Goal: Transaction & Acquisition: Purchase product/service

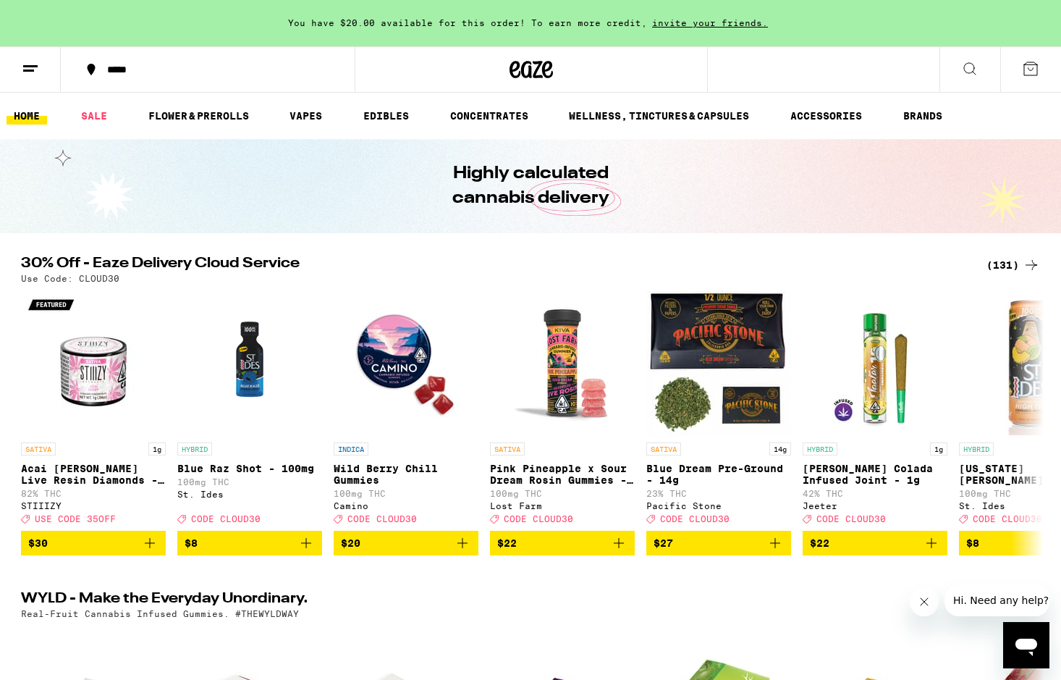
click at [33, 66] on line at bounding box center [30, 66] width 14 height 0
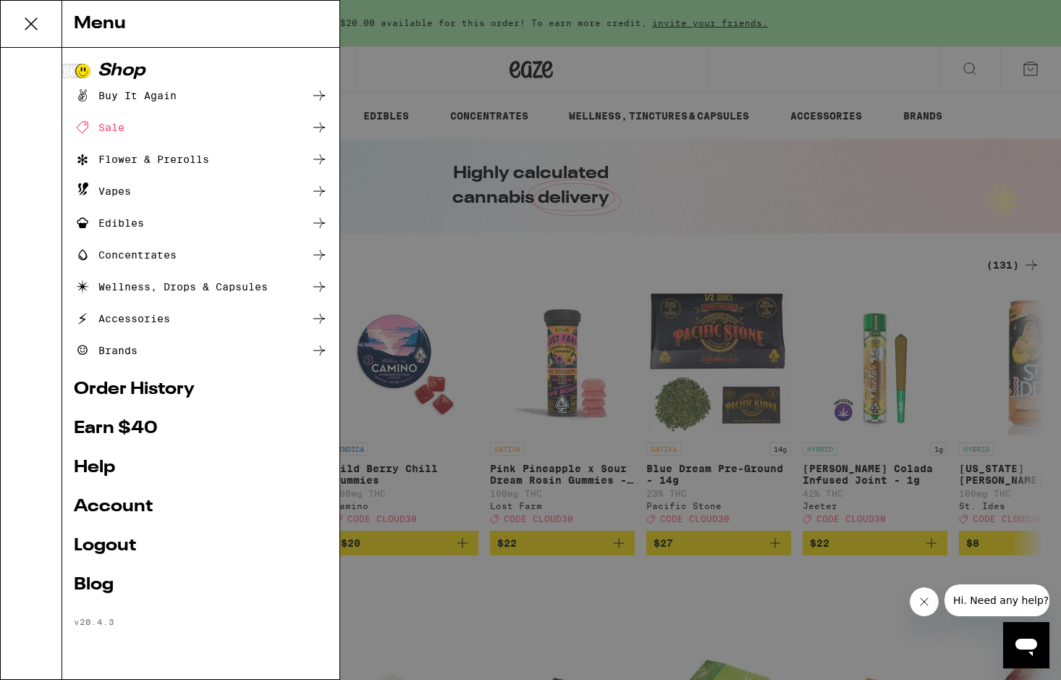
click at [802, 268] on div "Menu Shop Buy It Again Sale Flower & Prerolls Vapes Edibles Concentrates Wellne…" at bounding box center [530, 340] width 1061 height 680
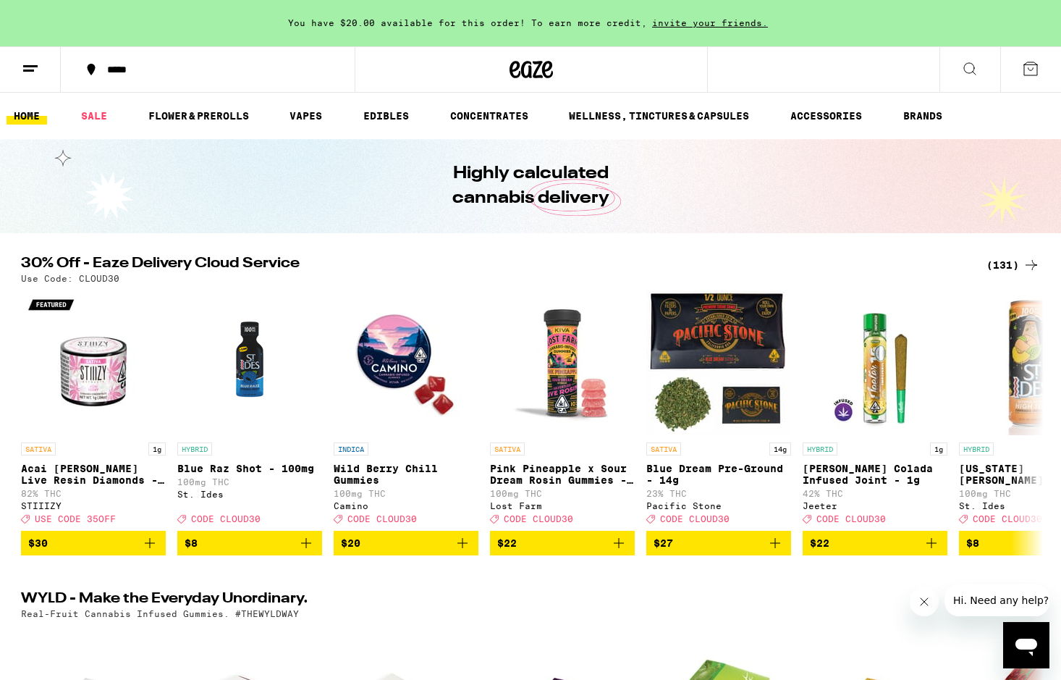
click at [1001, 264] on div "(131)" at bounding box center [1014, 264] width 54 height 17
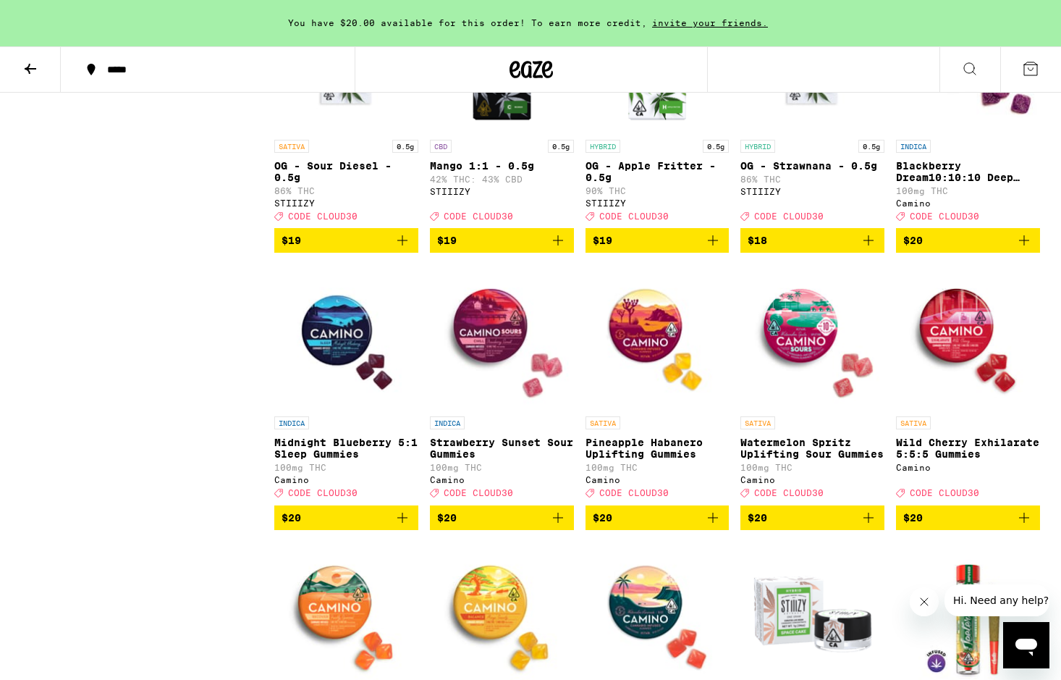
scroll to position [1376, 0]
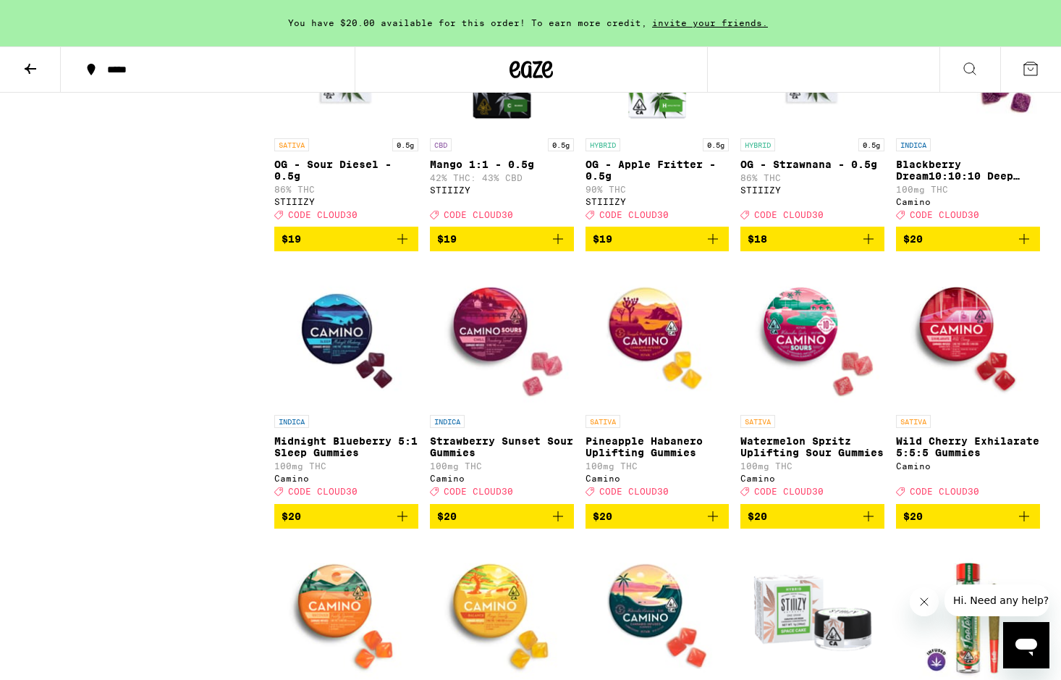
click at [332, 395] on img "Open page for Midnight Blueberry 5:1 Sleep Gummies from Camino" at bounding box center [346, 335] width 144 height 145
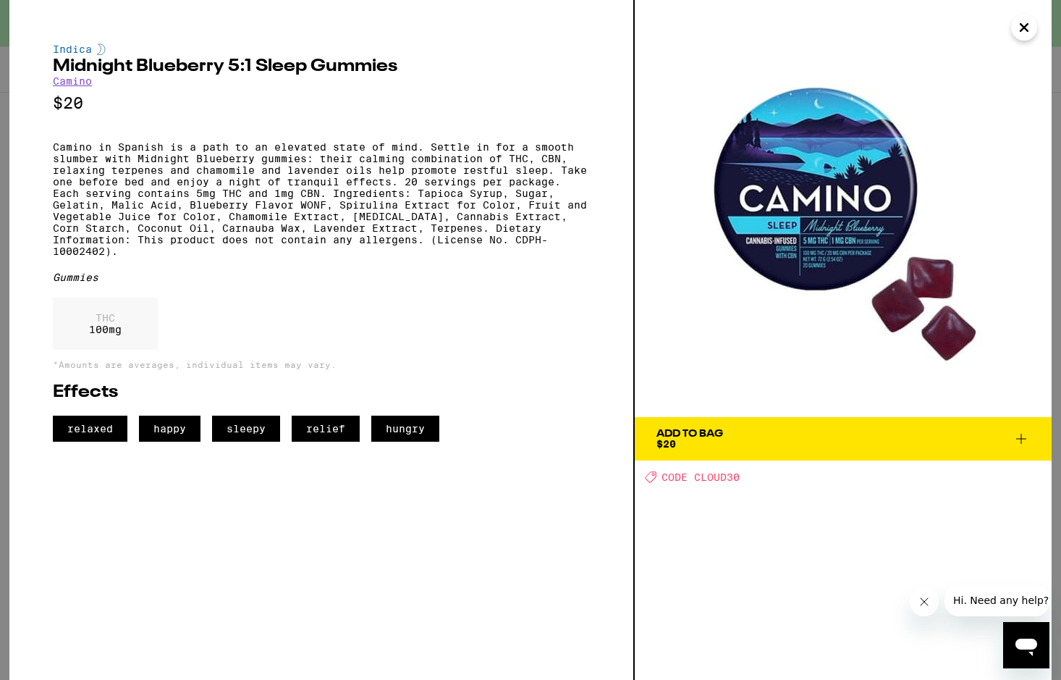
click at [1020, 435] on icon at bounding box center [1021, 438] width 17 height 17
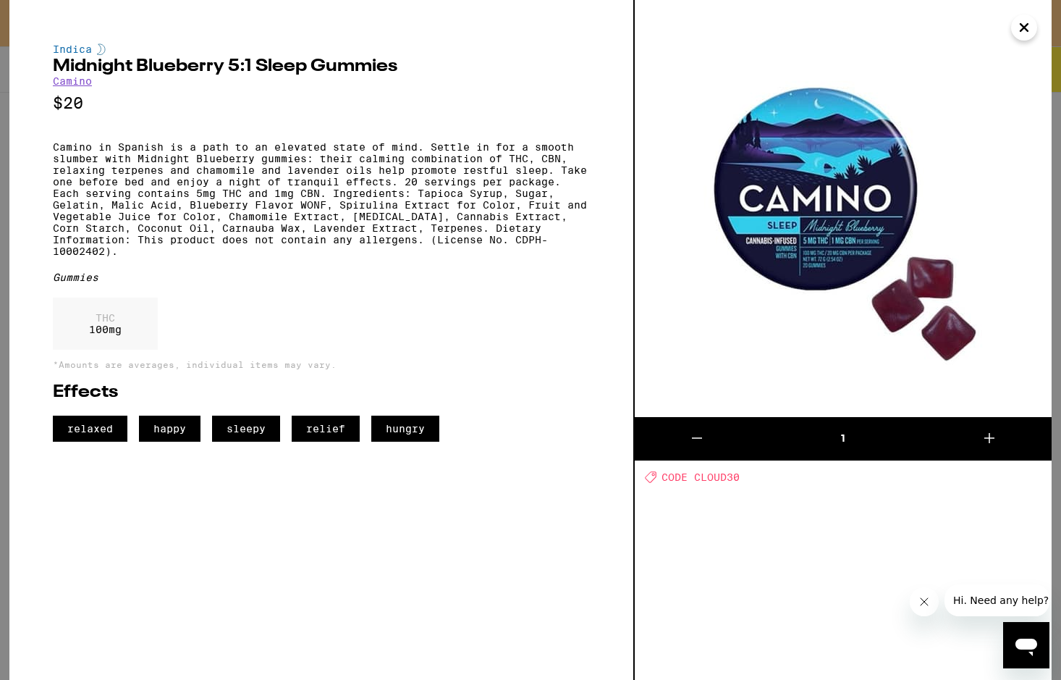
click at [1023, 30] on icon "Close" at bounding box center [1024, 28] width 17 height 22
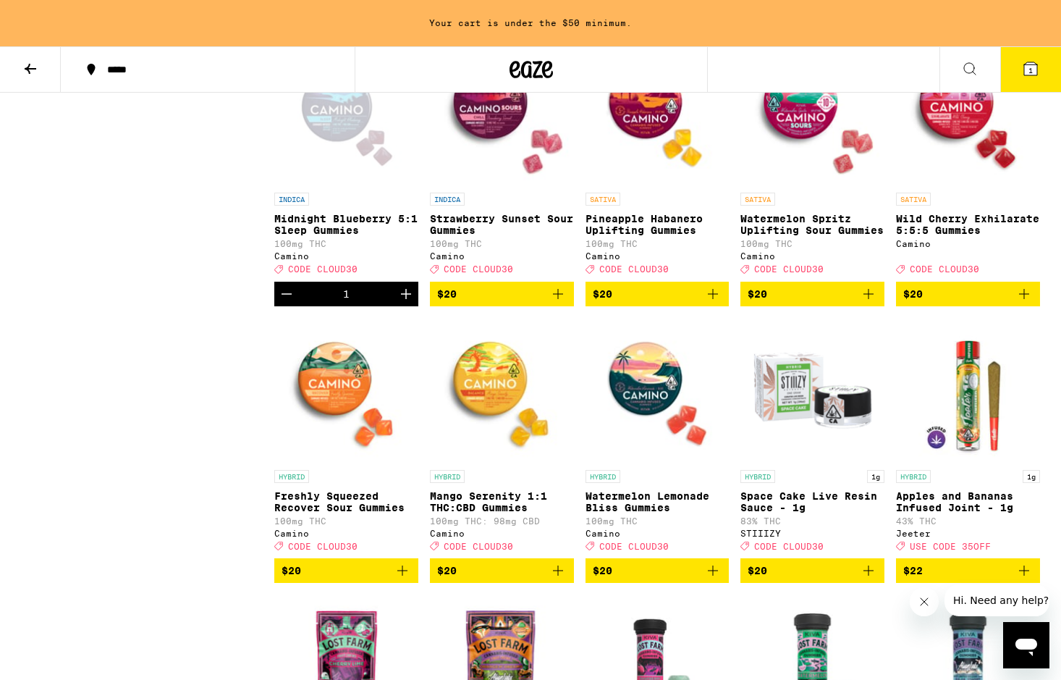
scroll to position [1696, 0]
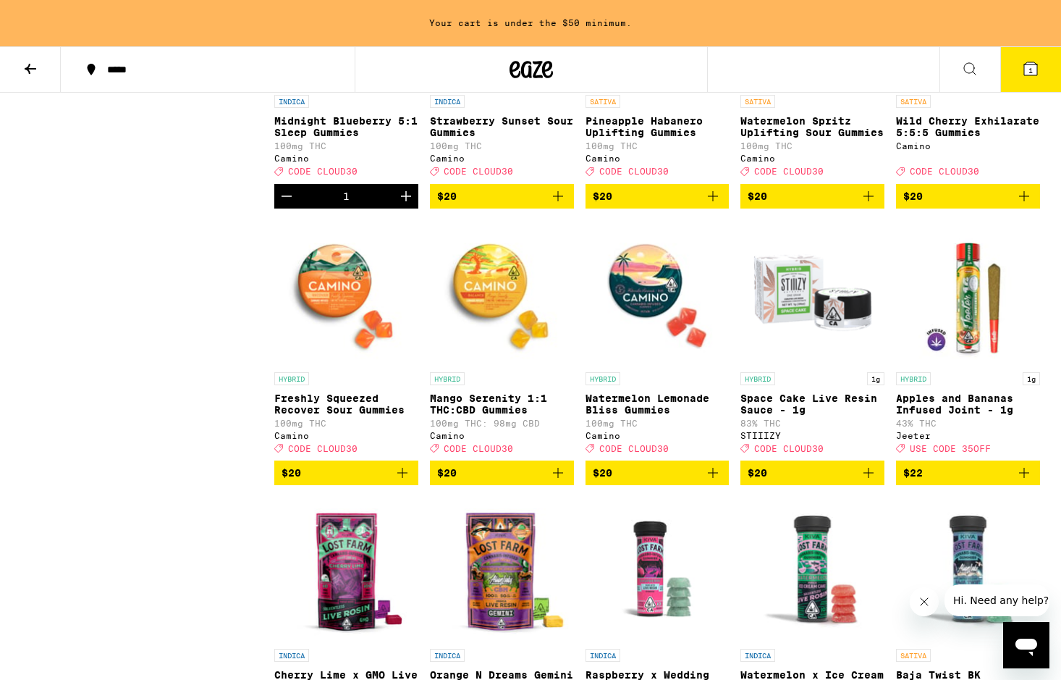
click at [561, 478] on icon "Add to bag" at bounding box center [558, 473] width 10 height 10
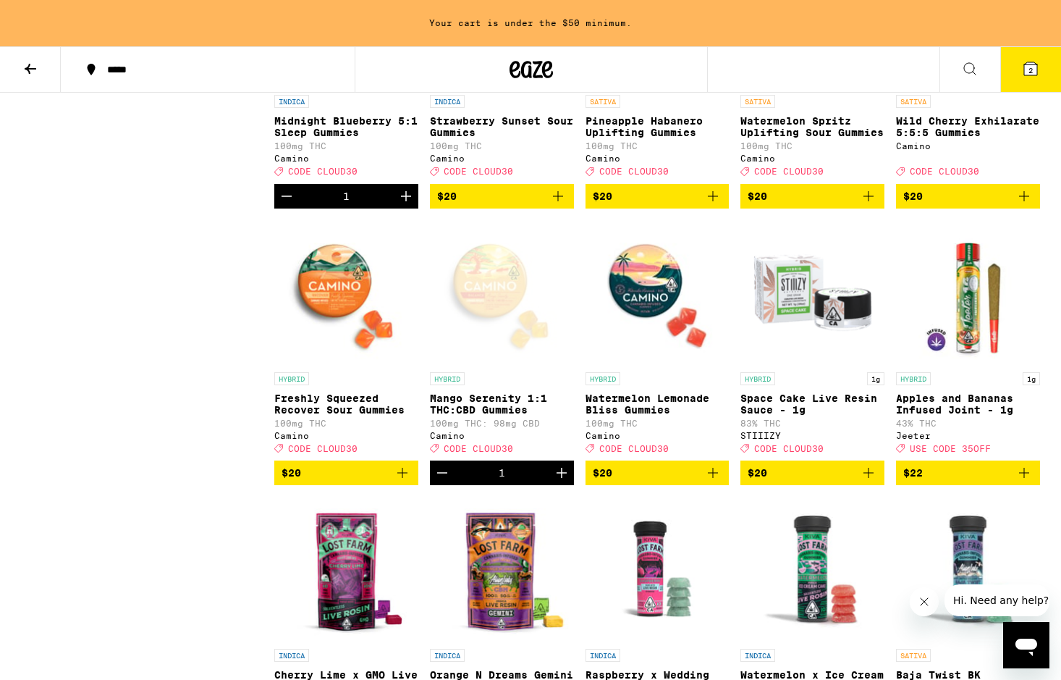
click at [560, 478] on icon "Increment" at bounding box center [562, 473] width 10 height 10
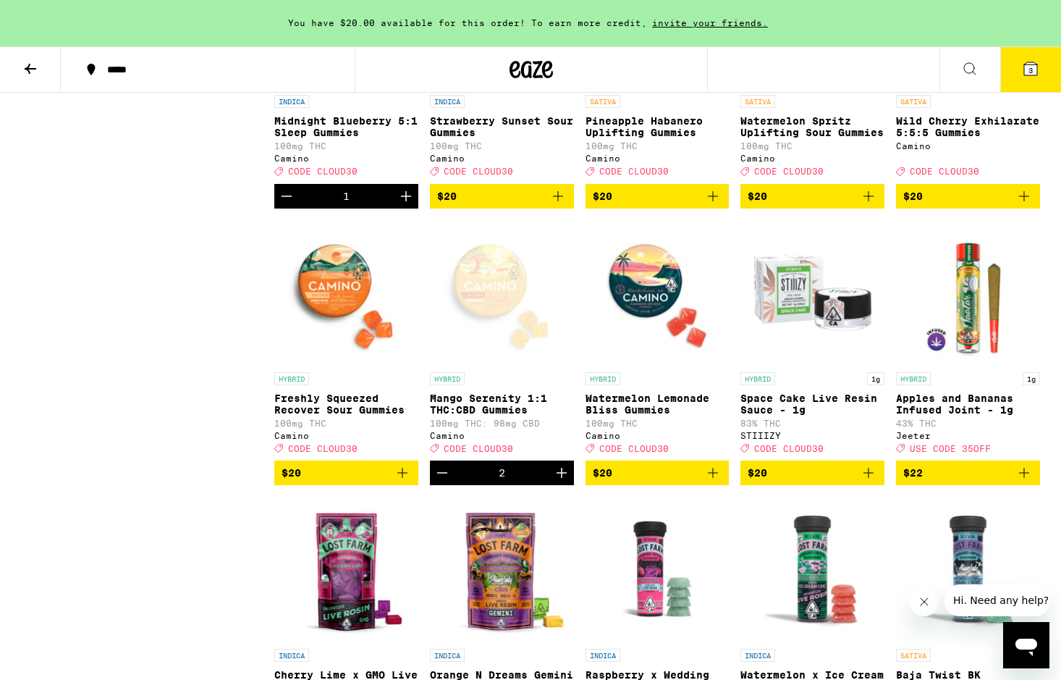
click at [1032, 67] on span "3" at bounding box center [1031, 70] width 4 height 9
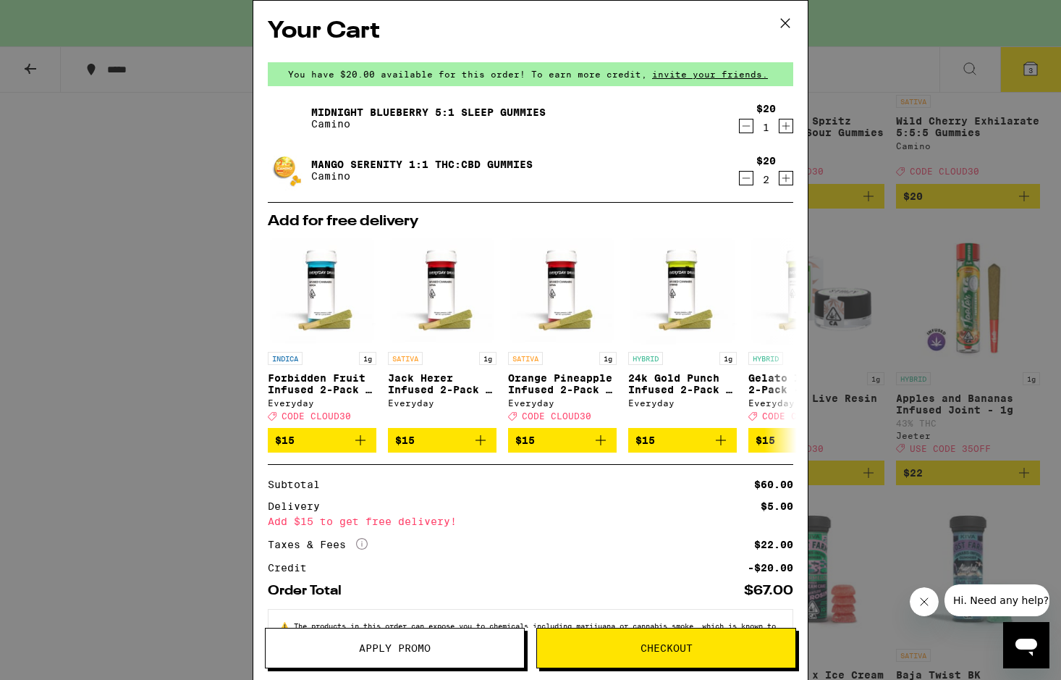
click at [398, 649] on span "Apply Promo" at bounding box center [395, 648] width 72 height 10
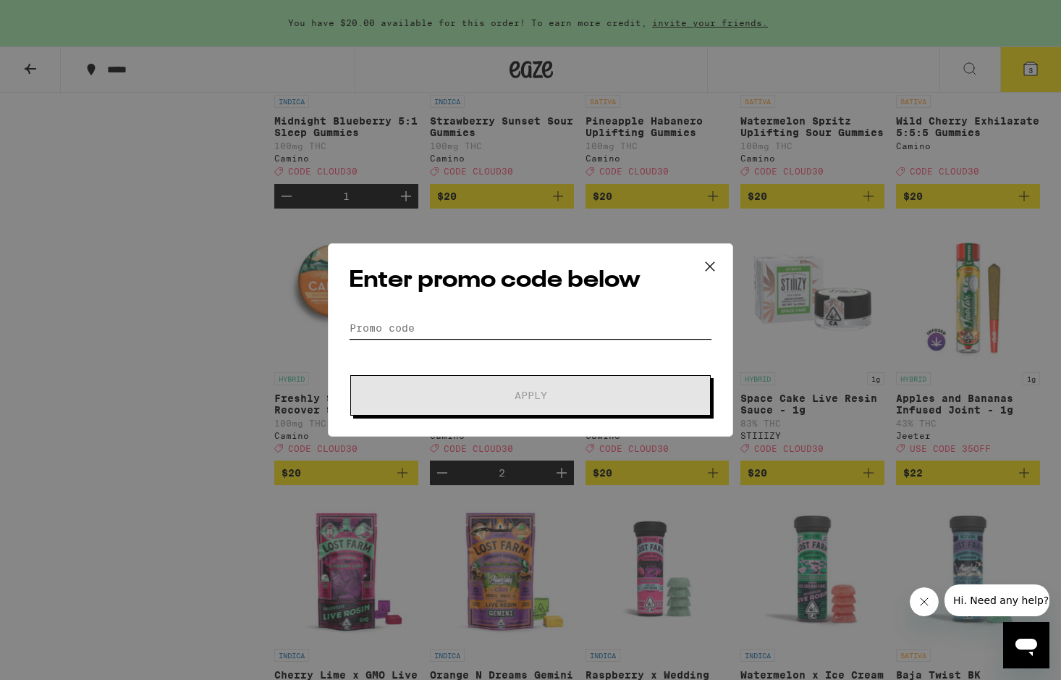
click at [421, 325] on input "Promo Code" at bounding box center [530, 328] width 363 height 22
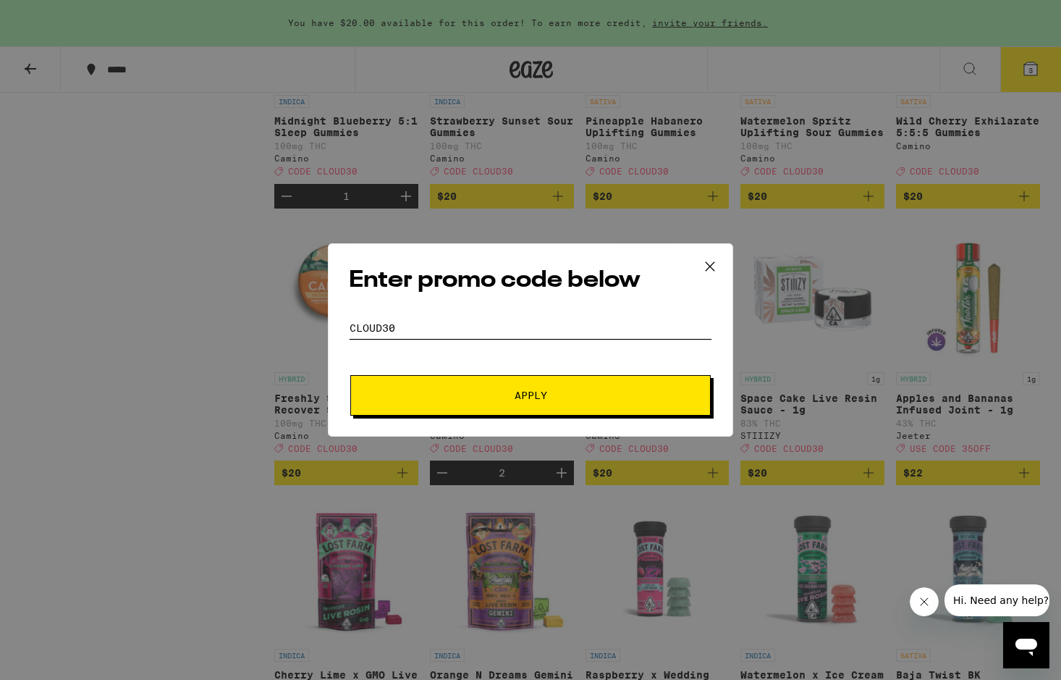
type input "cloud30"
click at [541, 396] on span "Apply" at bounding box center [531, 395] width 33 height 10
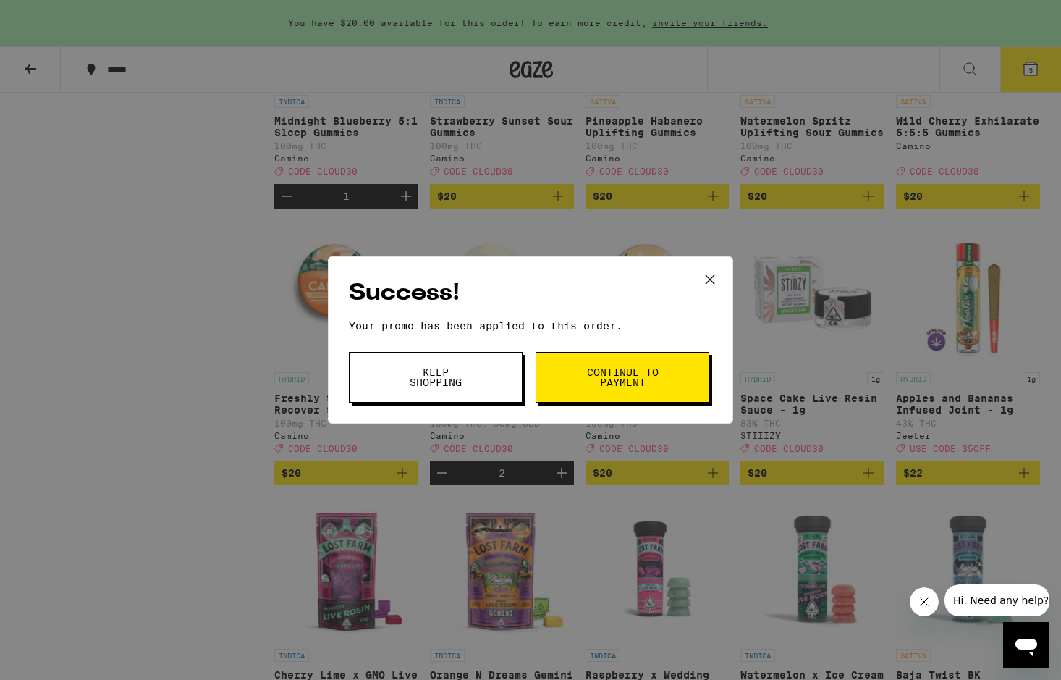
click at [620, 376] on span "Continue to payment" at bounding box center [623, 377] width 74 height 20
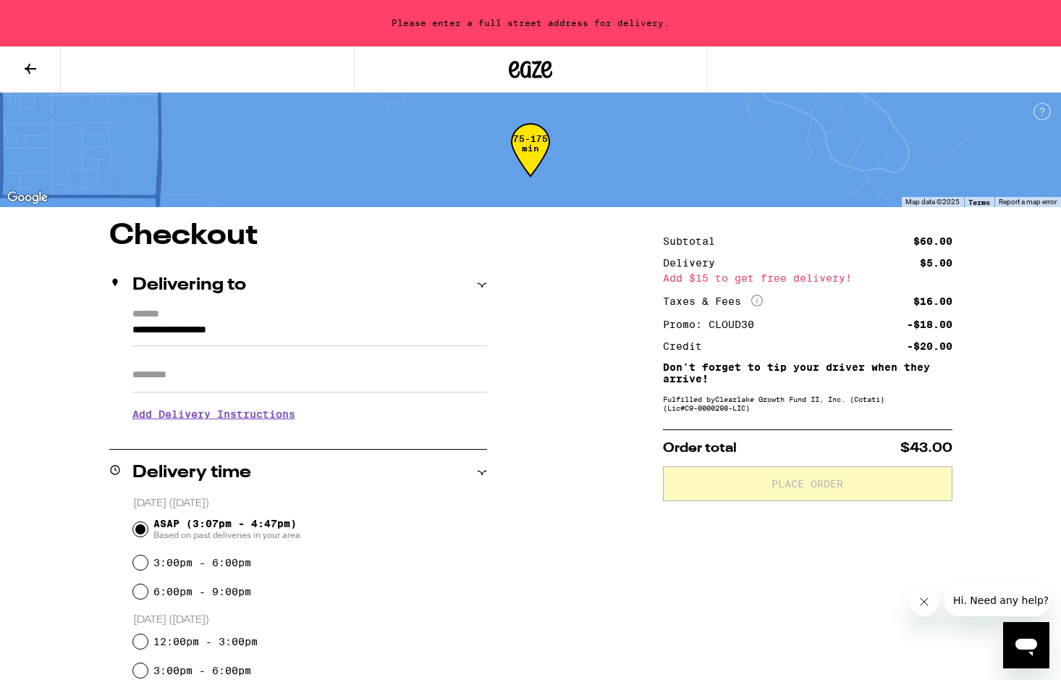
click at [135, 332] on input "**********" at bounding box center [309, 333] width 355 height 25
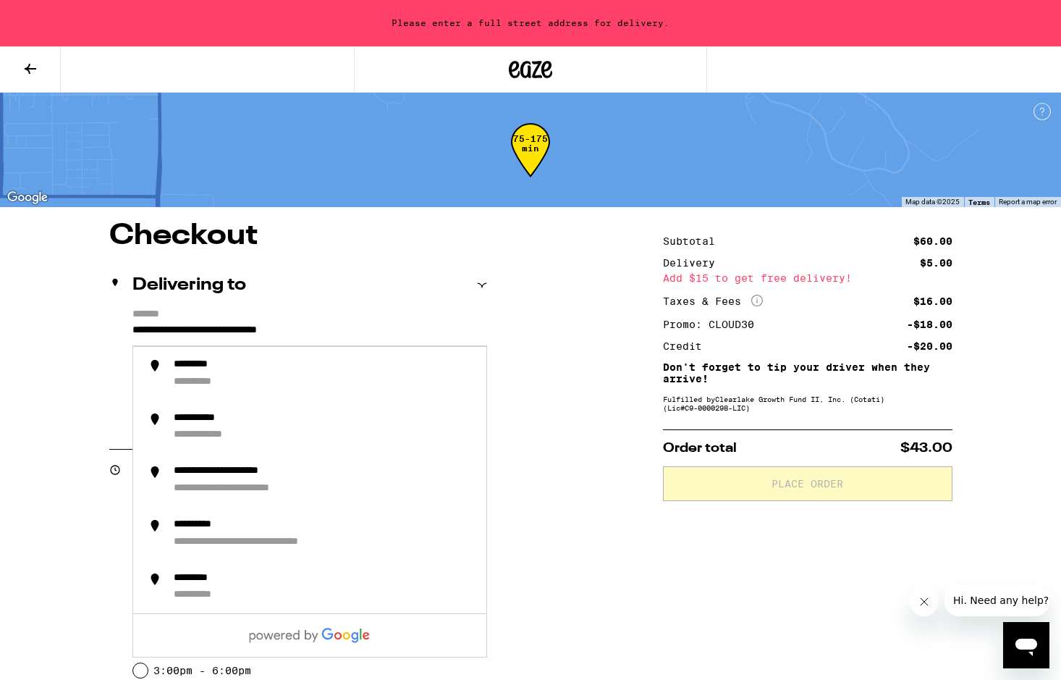
drag, startPoint x: 355, startPoint y: 330, endPoint x: 127, endPoint y: 329, distance: 228.1
click at [127, 329] on div "**********" at bounding box center [298, 370] width 378 height 125
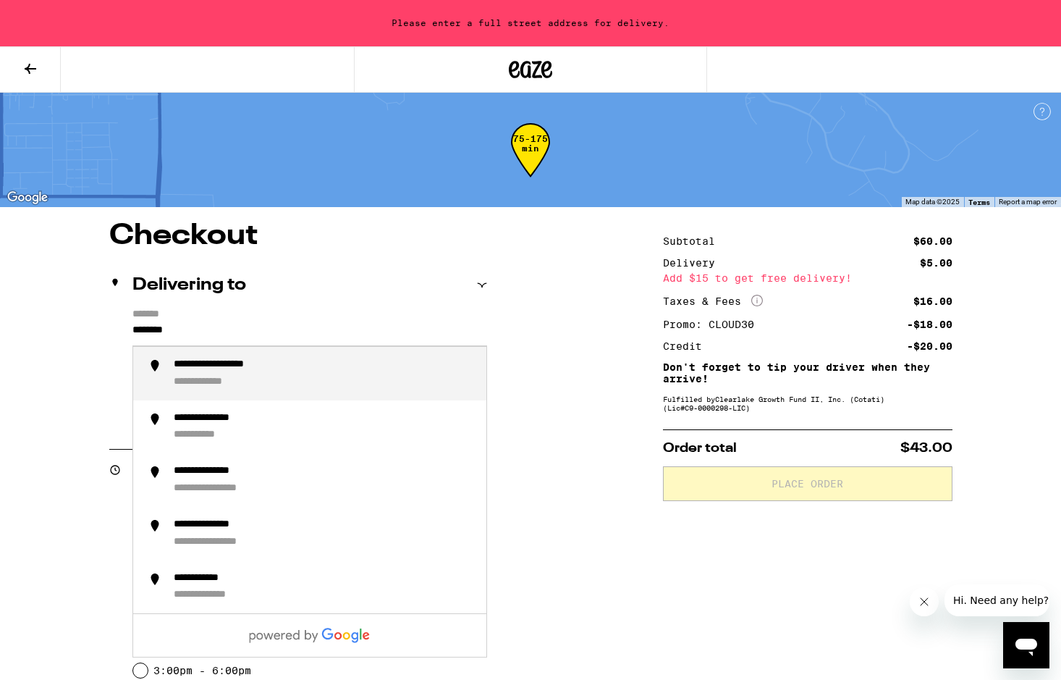
click at [353, 380] on div "**********" at bounding box center [324, 373] width 301 height 30
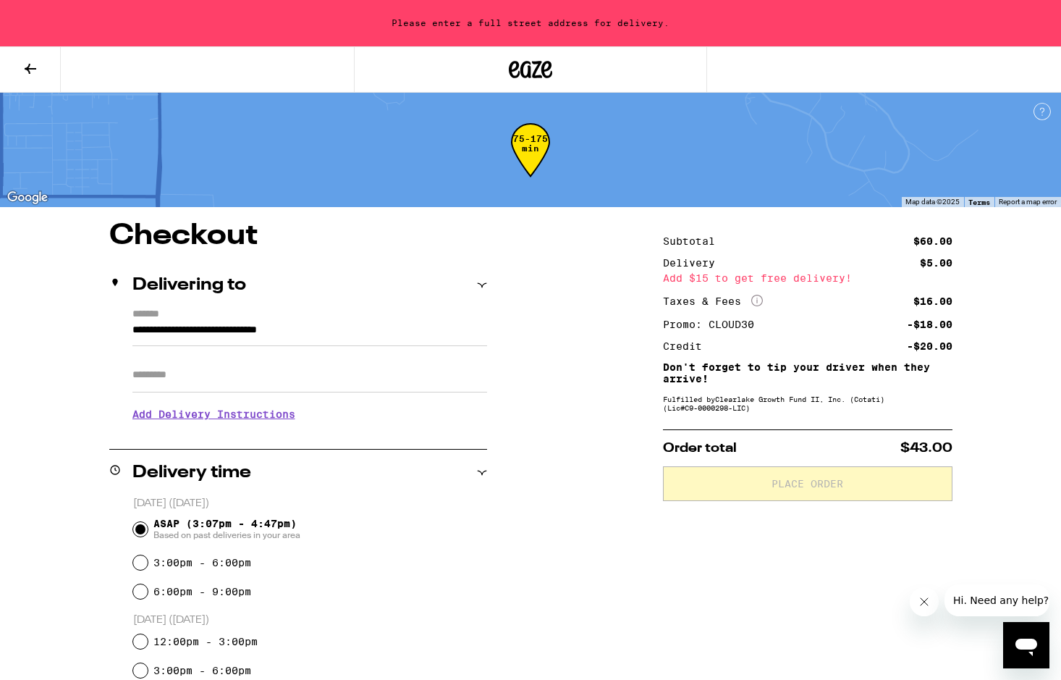
type input "**********"
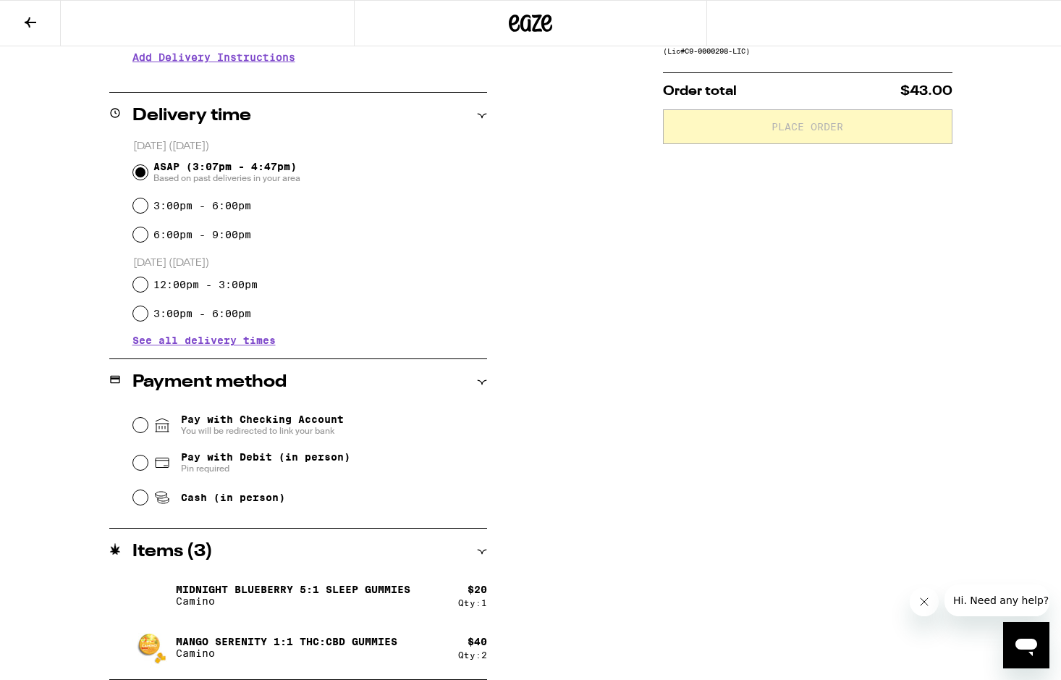
scroll to position [311, 0]
drag, startPoint x: 140, startPoint y: 500, endPoint x: 165, endPoint y: 501, distance: 25.3
click at [140, 500] on input "Cash (in person)" at bounding box center [140, 497] width 14 height 14
radio input "true"
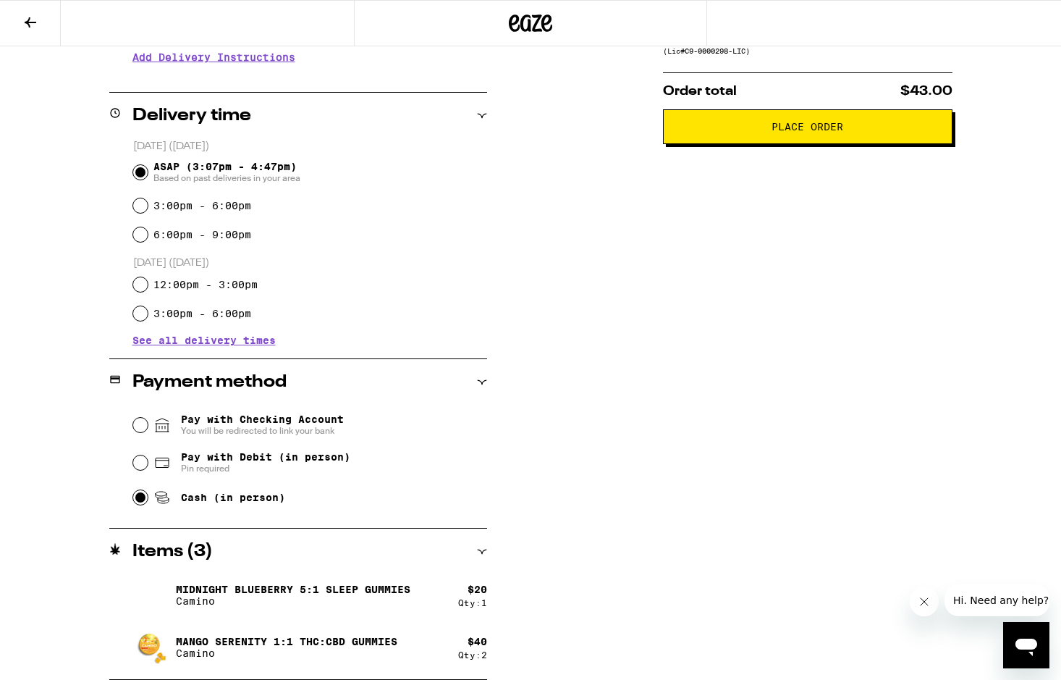
click at [796, 131] on span "Place Order" at bounding box center [808, 127] width 72 height 10
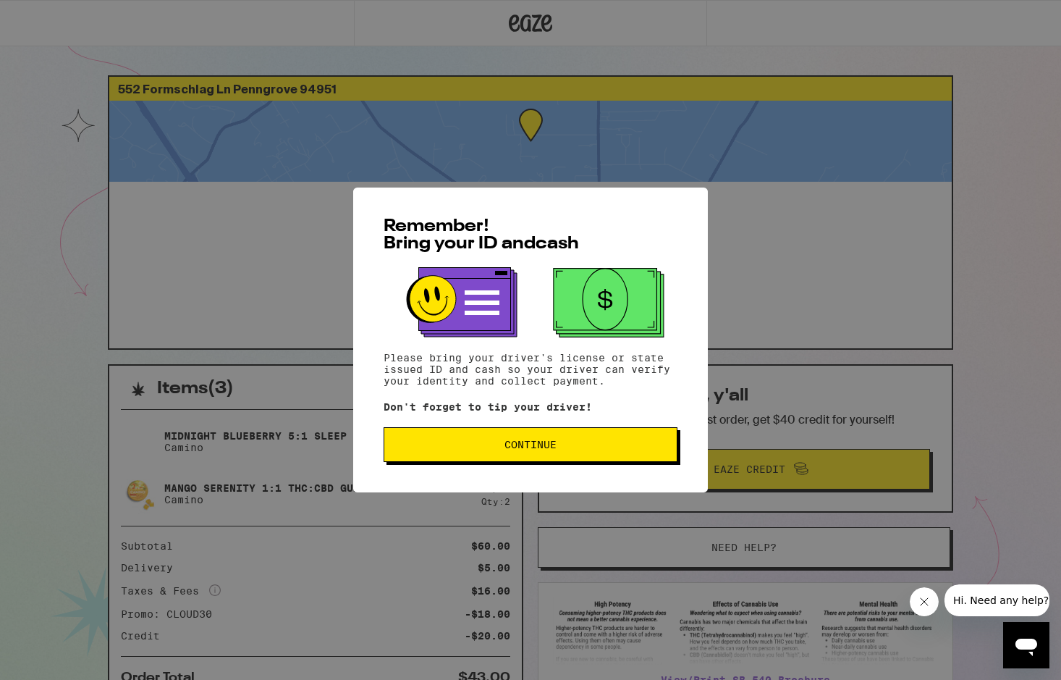
click at [522, 443] on span "Continue" at bounding box center [531, 444] width 52 height 10
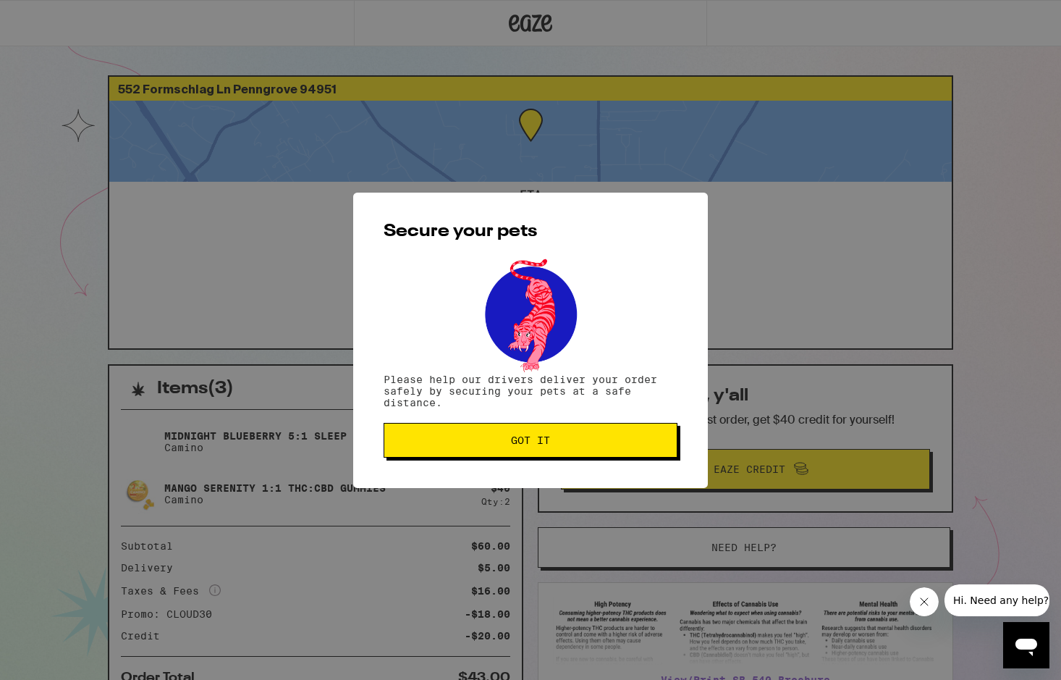
click at [526, 442] on span "Got it" at bounding box center [530, 440] width 39 height 10
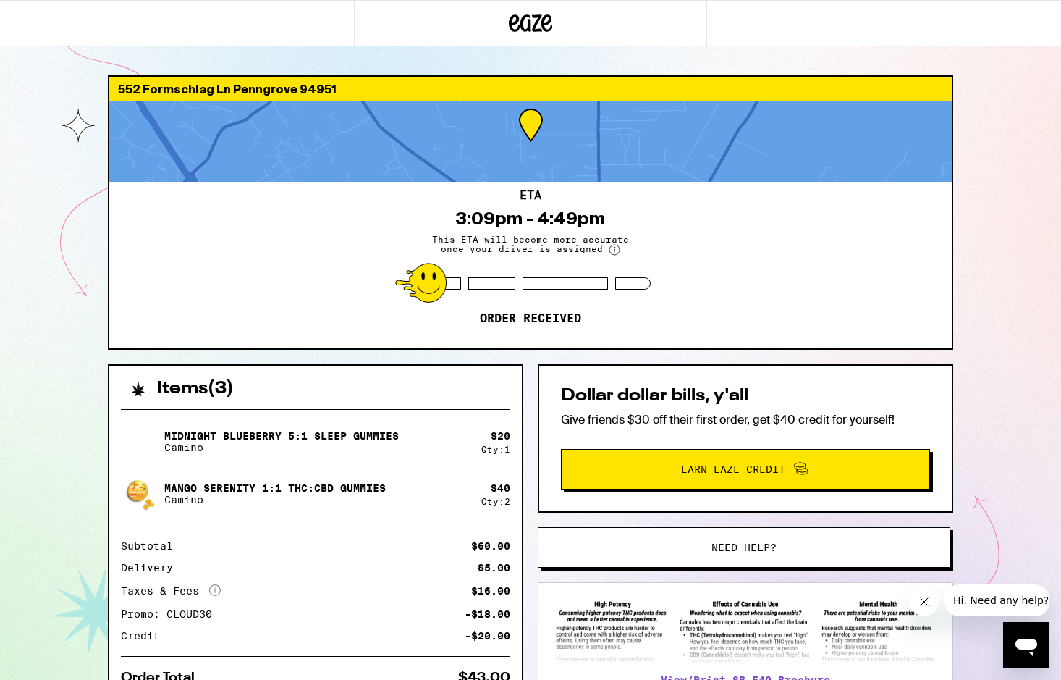
click at [526, 22] on icon at bounding box center [530, 23] width 43 height 26
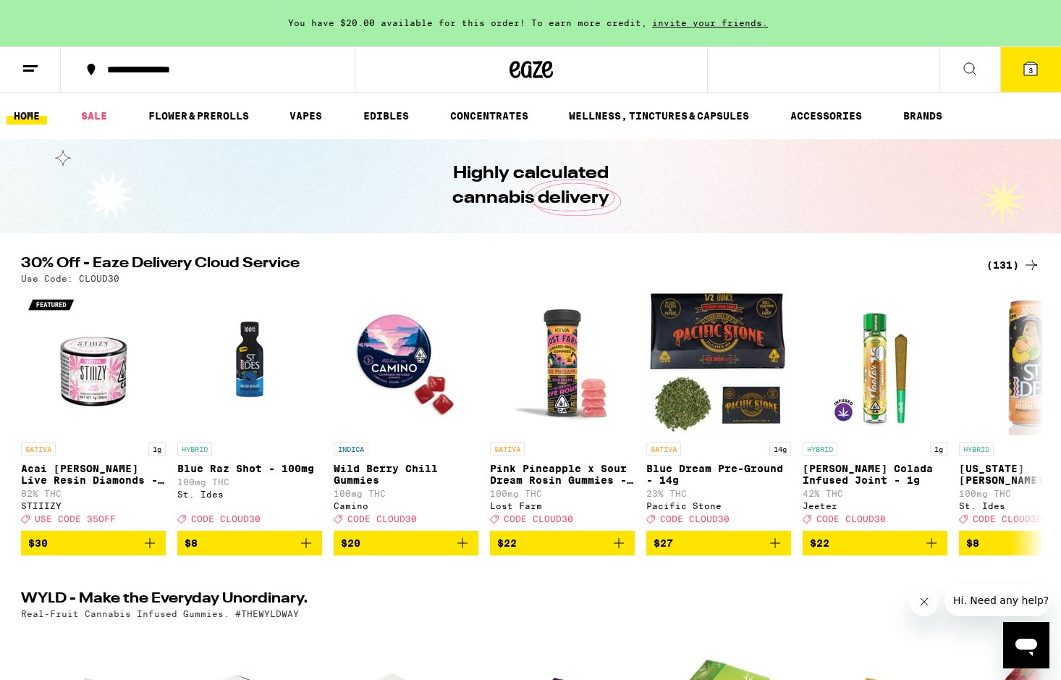
click at [966, 68] on icon at bounding box center [969, 68] width 17 height 17
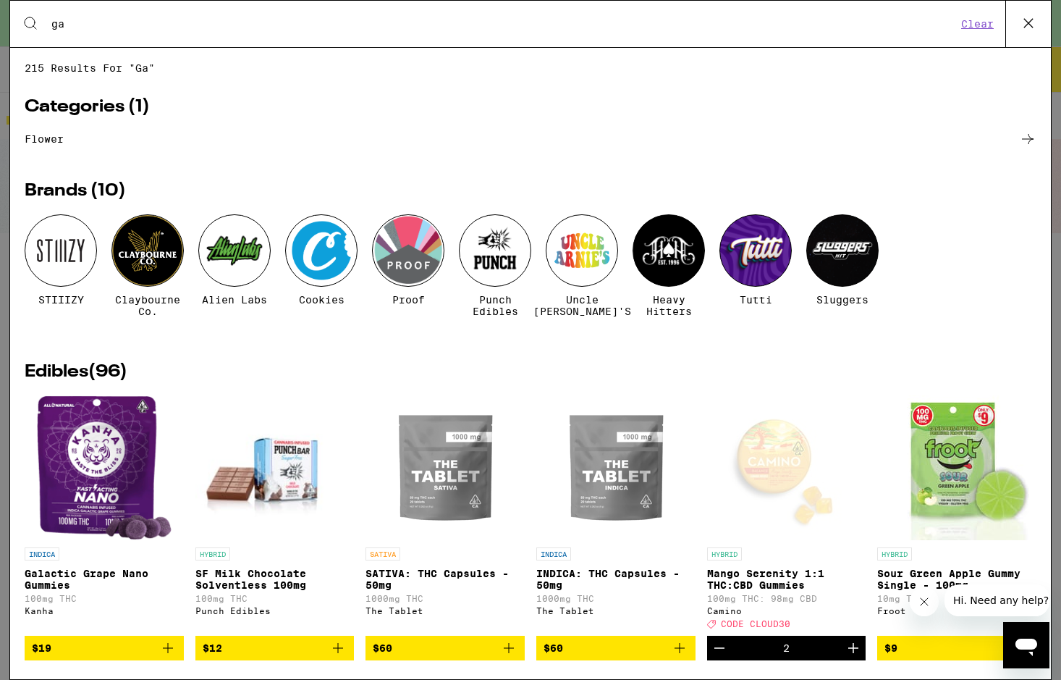
type input "g"
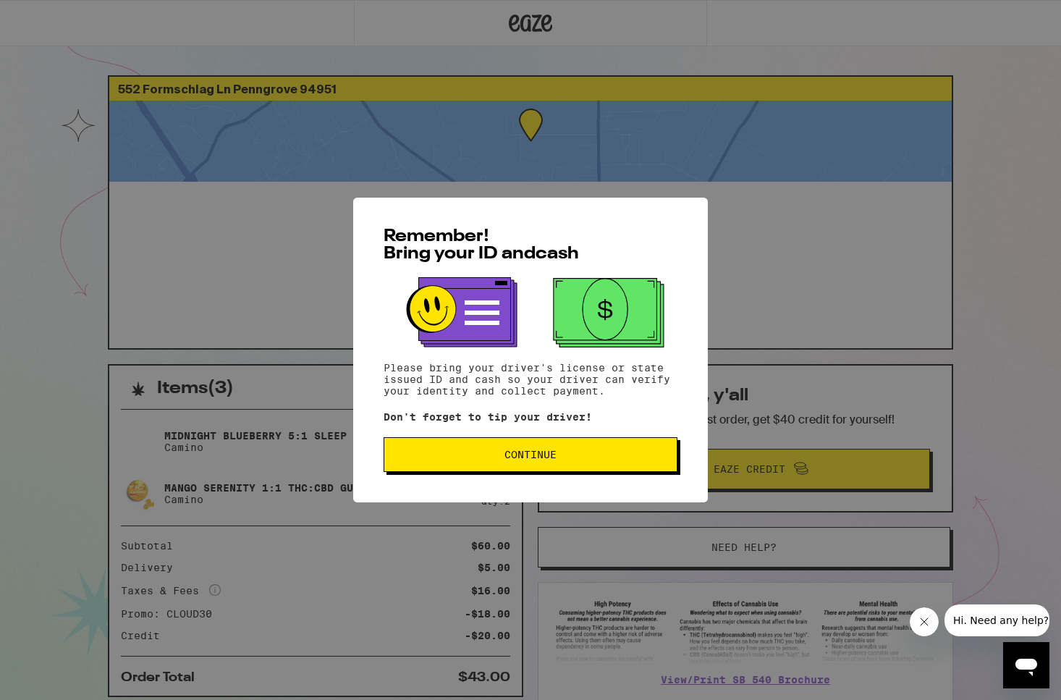
click at [500, 460] on span "Continue" at bounding box center [530, 455] width 269 height 10
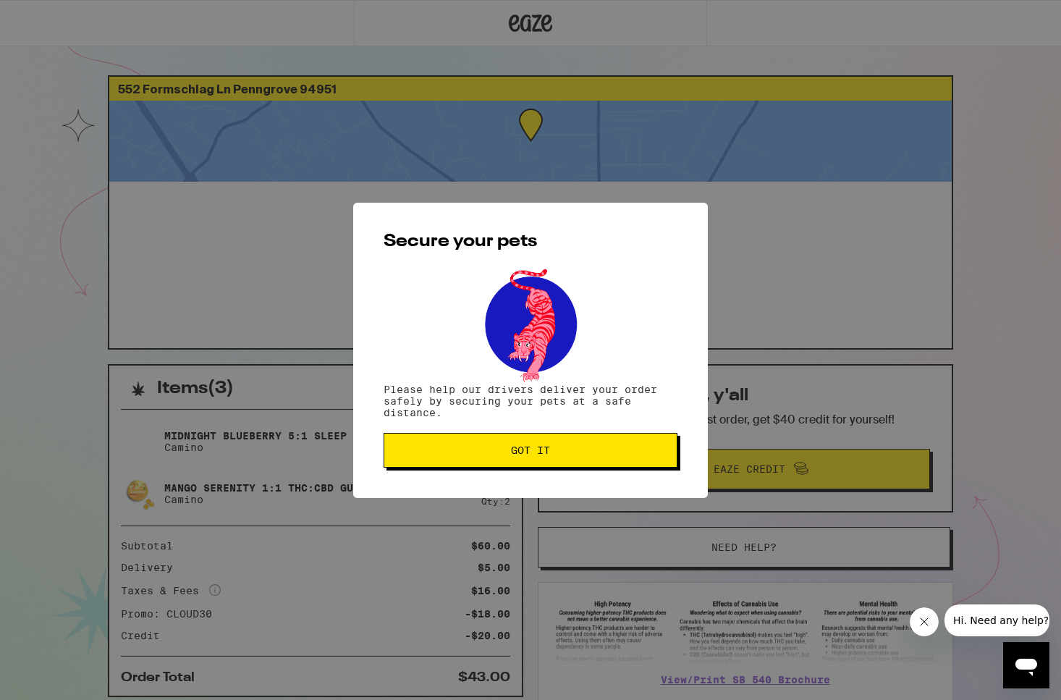
click at [540, 454] on span "Got it" at bounding box center [530, 450] width 39 height 10
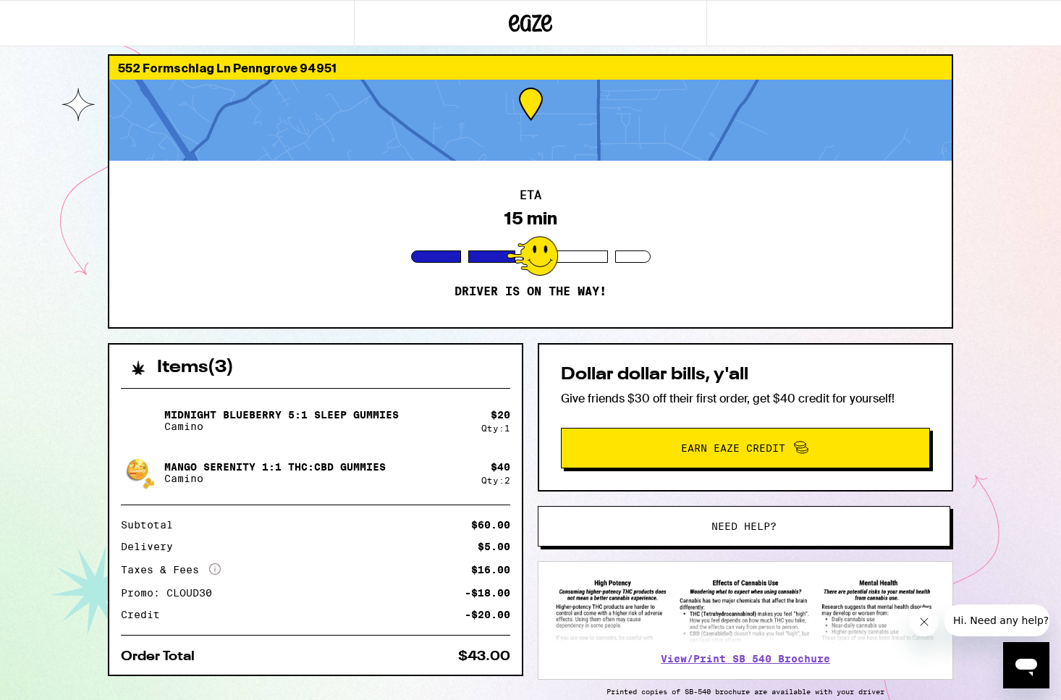
scroll to position [21, 0]
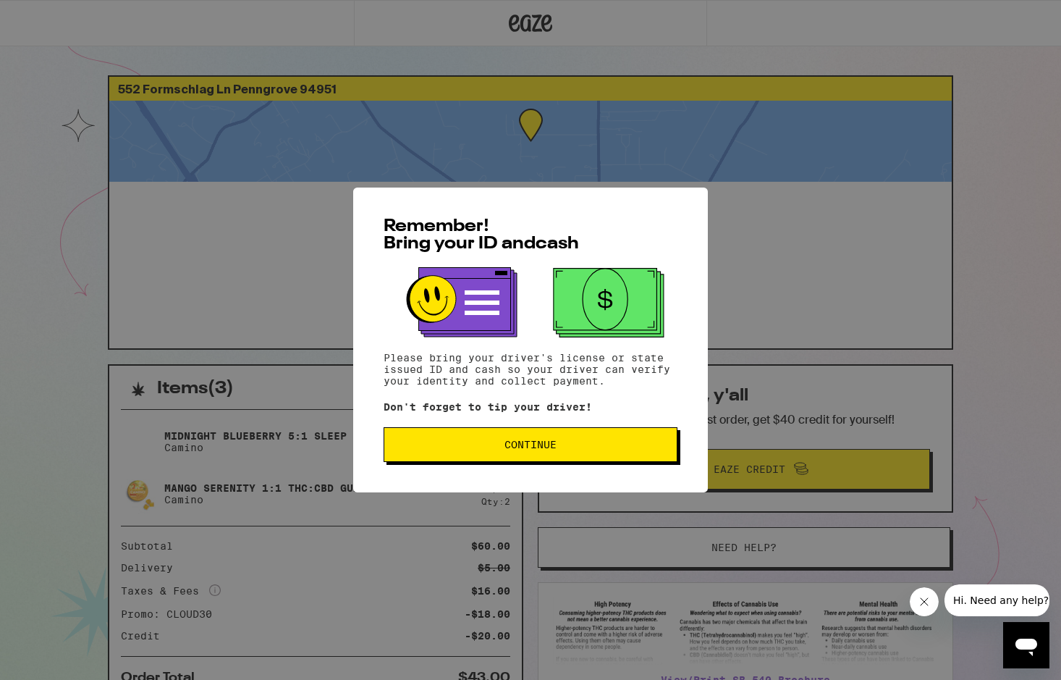
click at [534, 446] on span "Continue" at bounding box center [531, 444] width 52 height 10
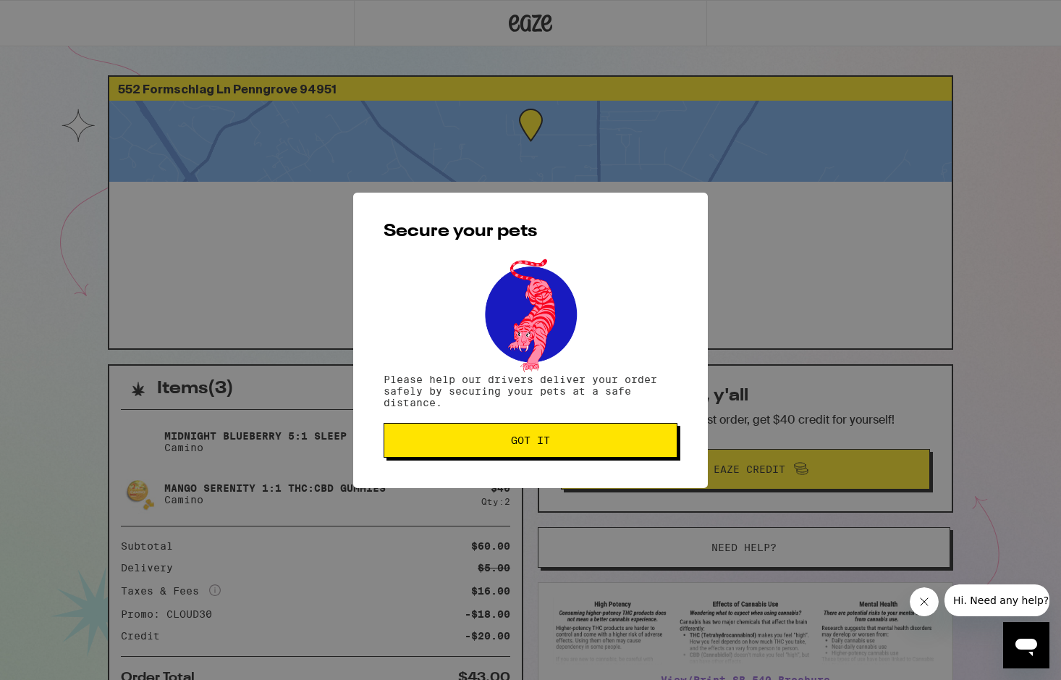
click at [533, 439] on span "Got it" at bounding box center [530, 440] width 39 height 10
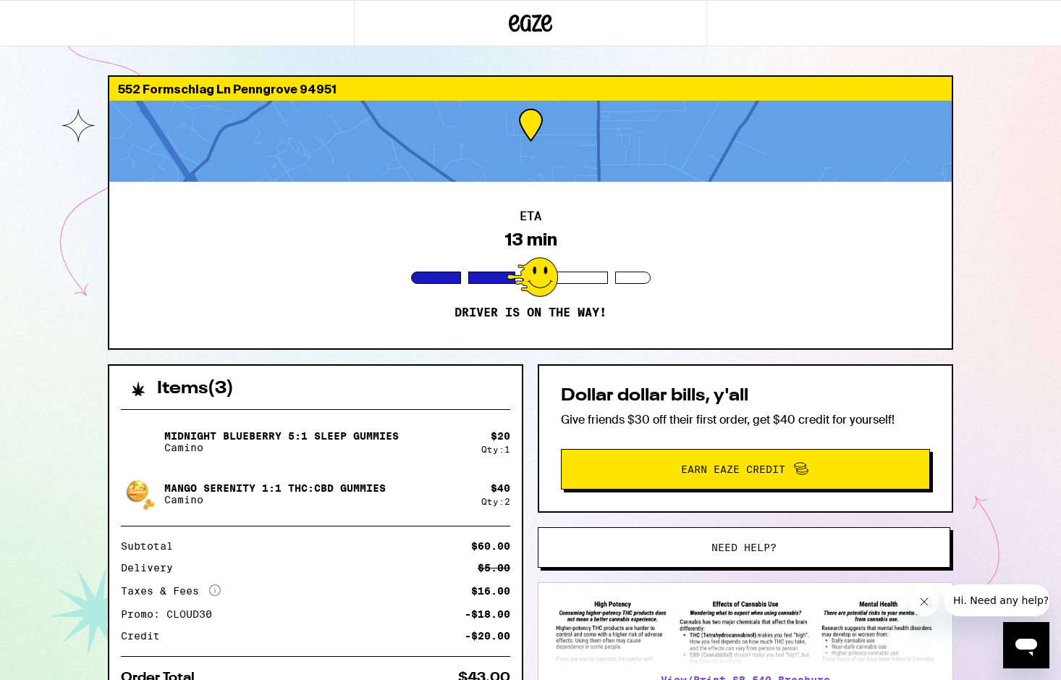
click at [532, 25] on icon at bounding box center [530, 23] width 43 height 26
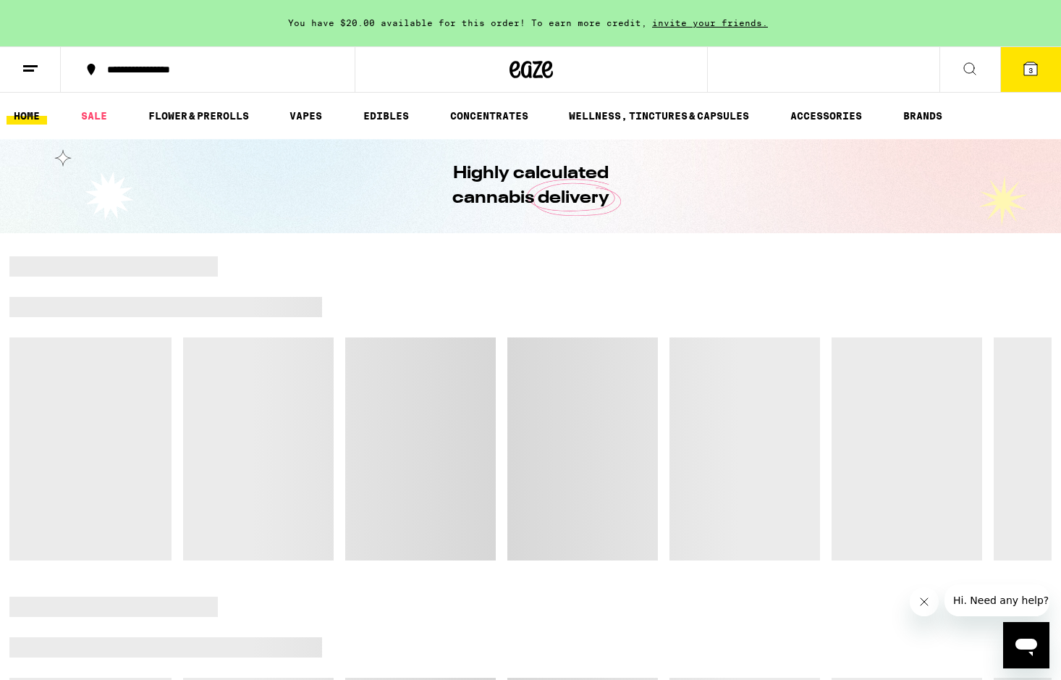
click at [29, 64] on icon at bounding box center [30, 68] width 17 height 17
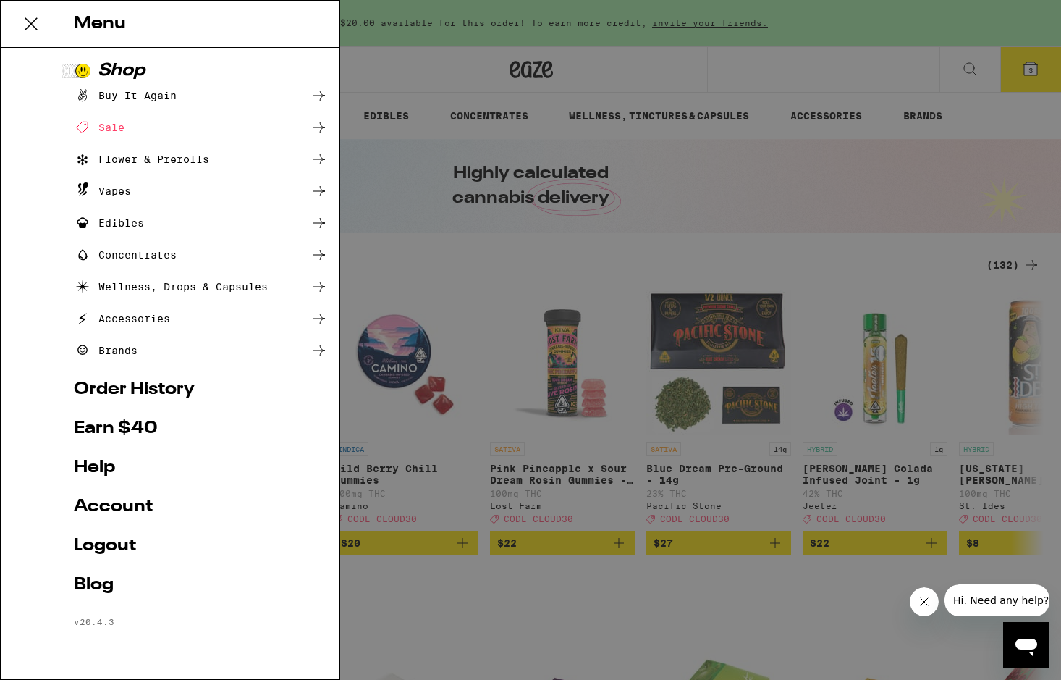
click at [130, 506] on link "Account" at bounding box center [201, 506] width 254 height 17
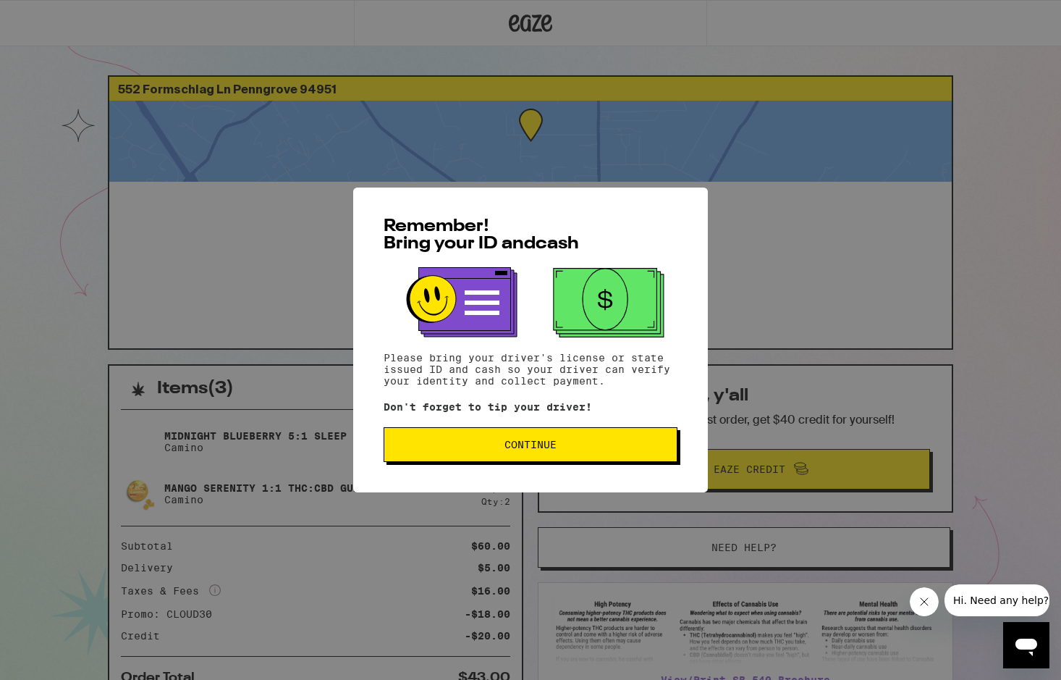
click at [512, 450] on span "Continue" at bounding box center [531, 444] width 52 height 10
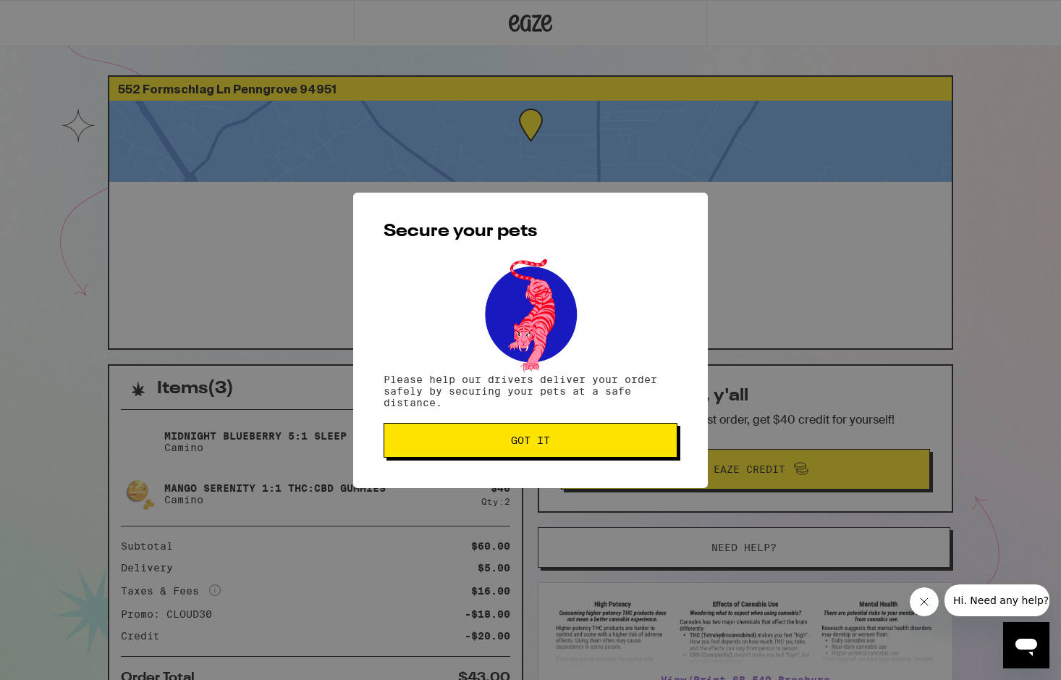
click at [517, 445] on span "Got it" at bounding box center [530, 440] width 39 height 10
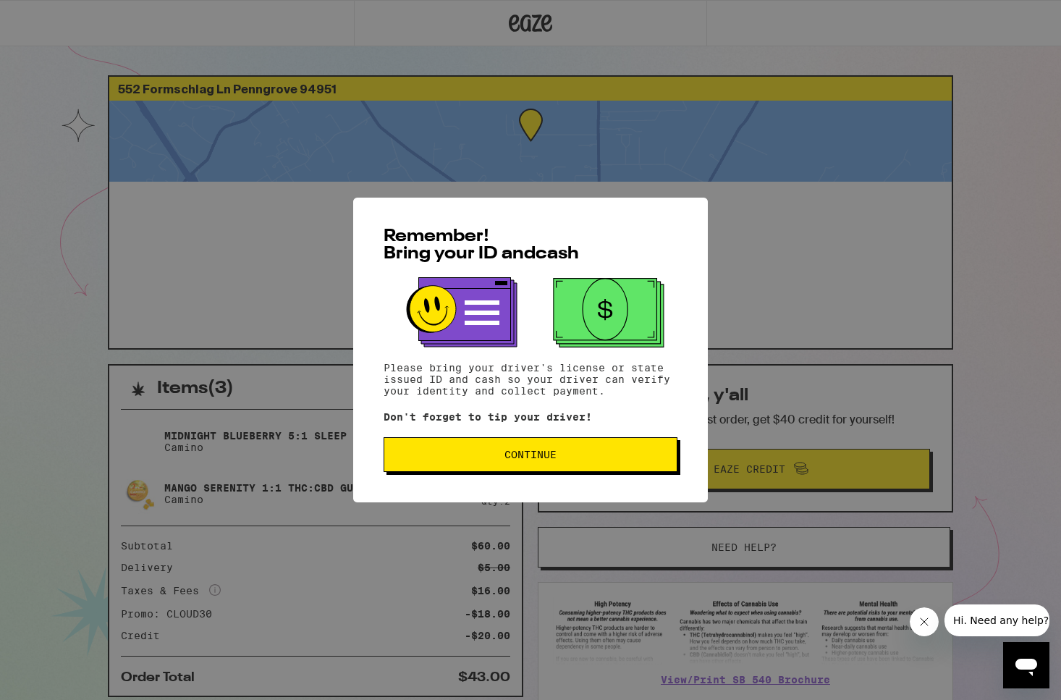
click at [539, 459] on span "Continue" at bounding box center [531, 455] width 52 height 10
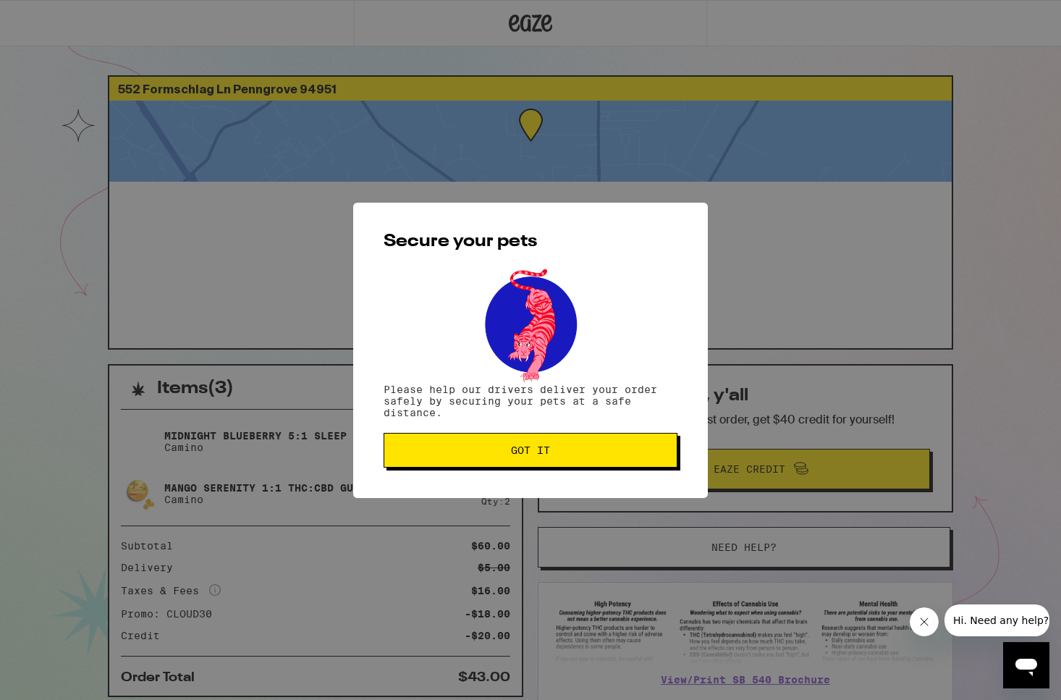
click at [539, 459] on button "Got it" at bounding box center [531, 450] width 294 height 35
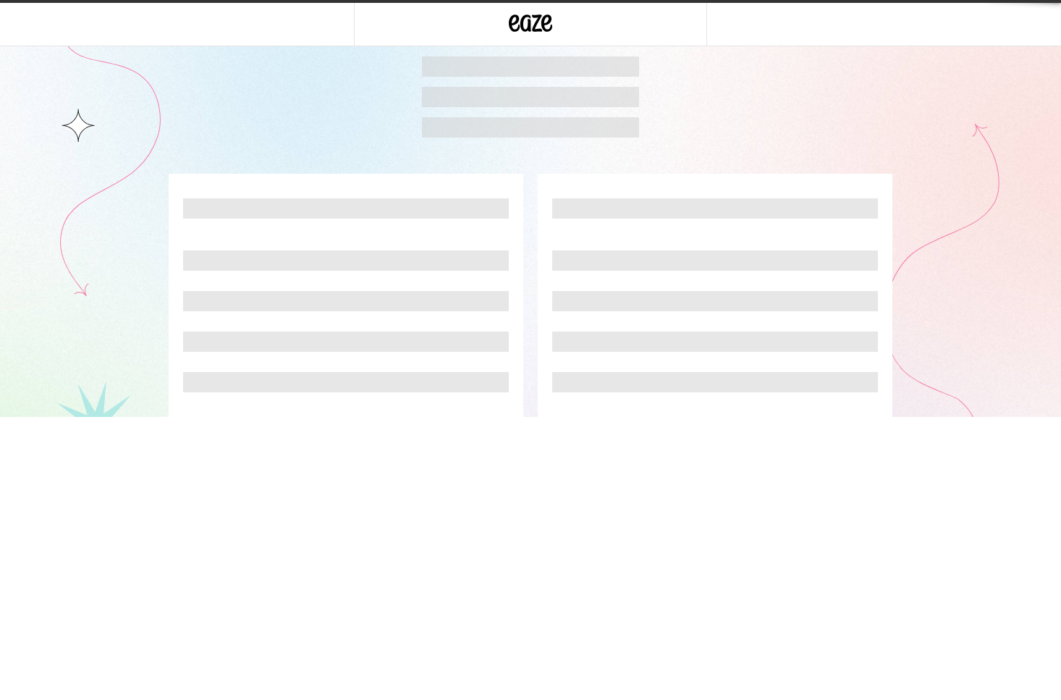
click at [36, 20] on body "Weed Delivery | Buy THC and CBD Edibles, Vapes, and more on Eaze" at bounding box center [530, 208] width 1061 height 417
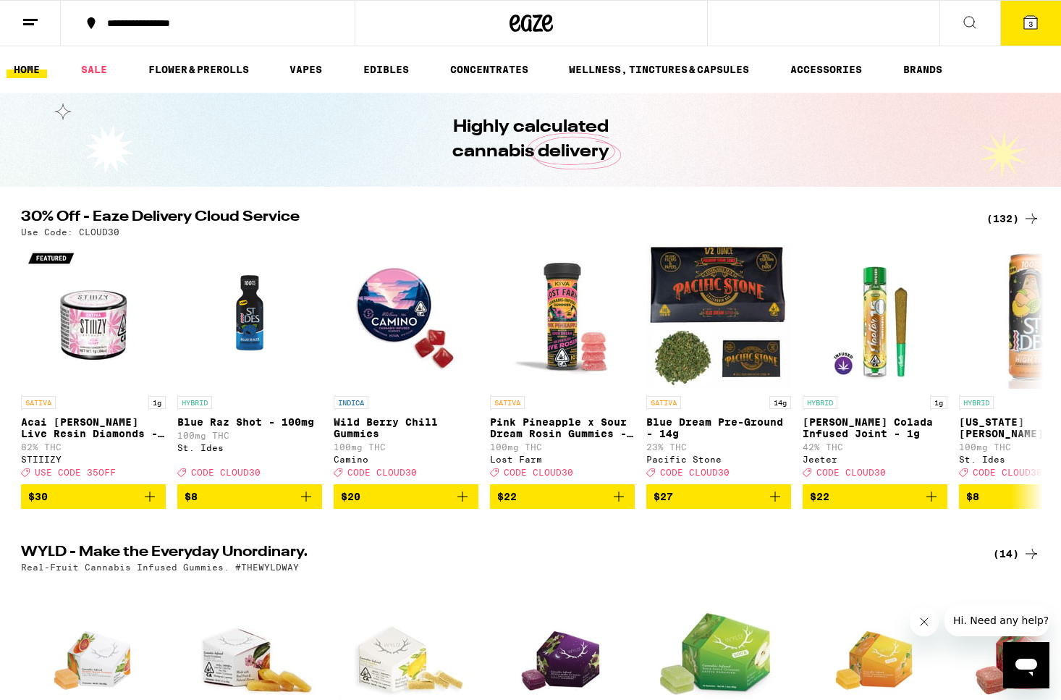
click at [29, 21] on icon at bounding box center [30, 22] width 17 height 17
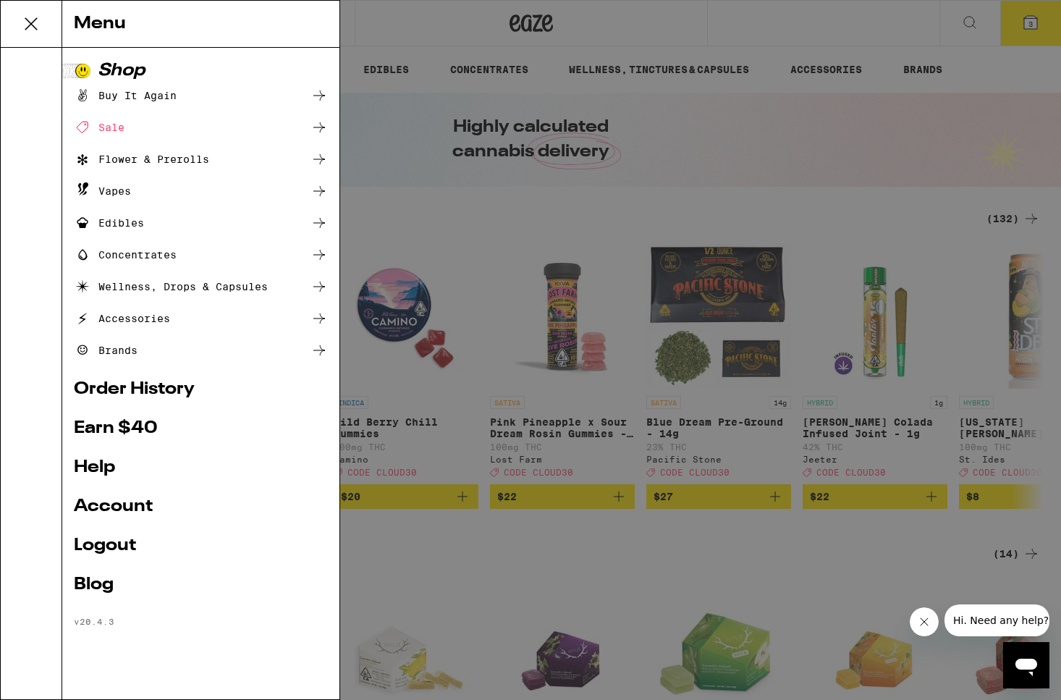
click at [103, 503] on link "Account" at bounding box center [201, 506] width 254 height 17
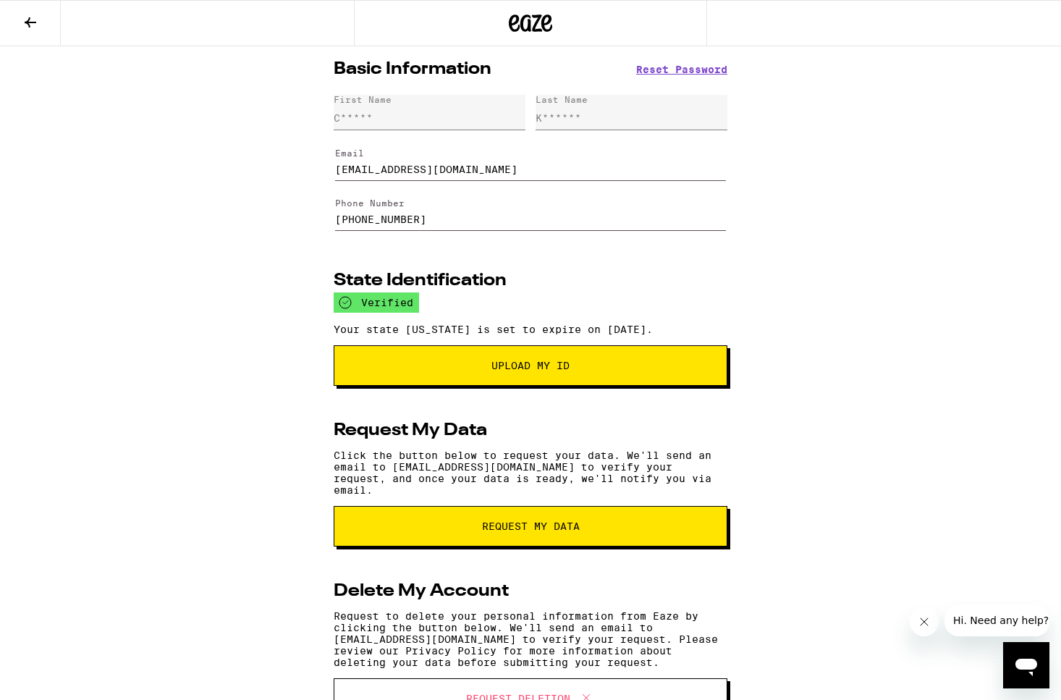
click at [38, 18] on icon at bounding box center [30, 22] width 17 height 17
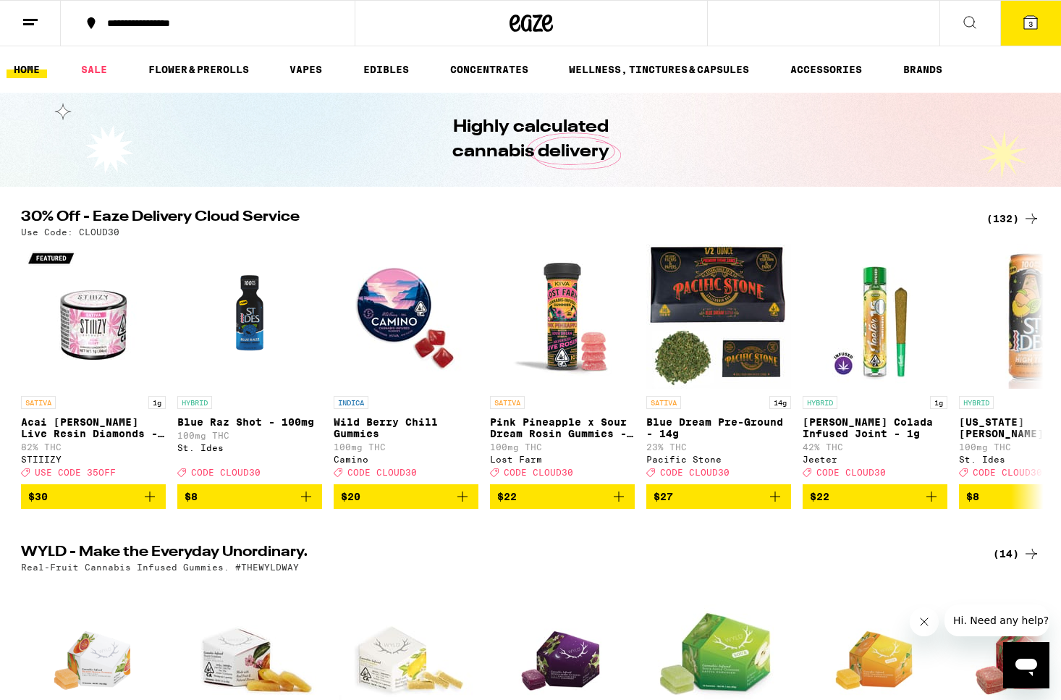
click at [30, 21] on icon at bounding box center [30, 22] width 17 height 17
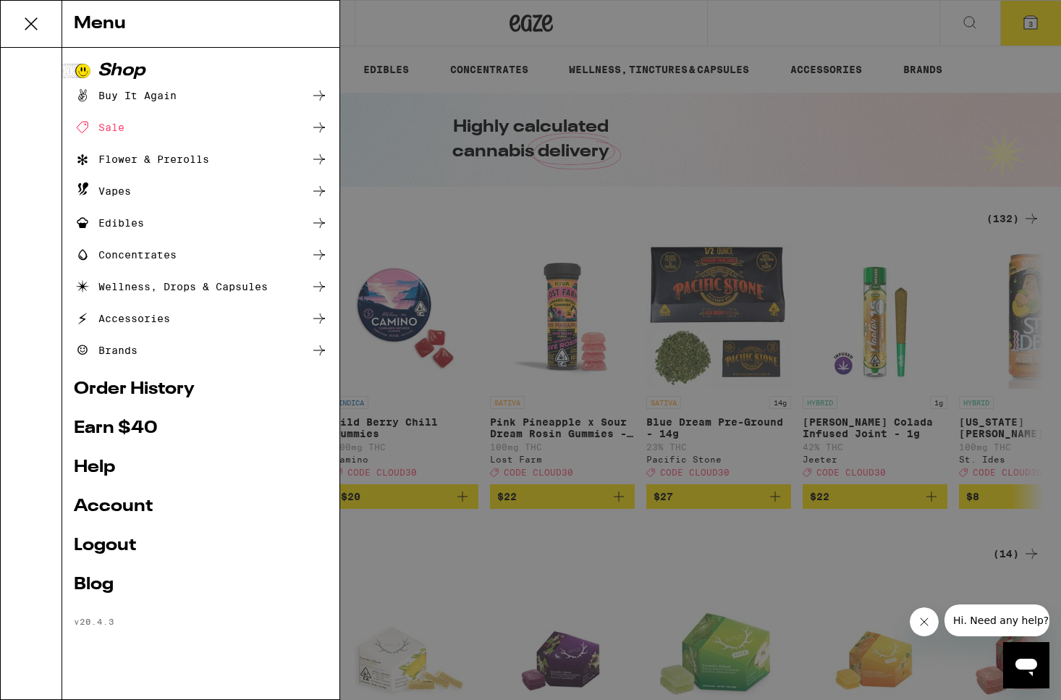
click at [136, 389] on link "Order History" at bounding box center [201, 389] width 254 height 17
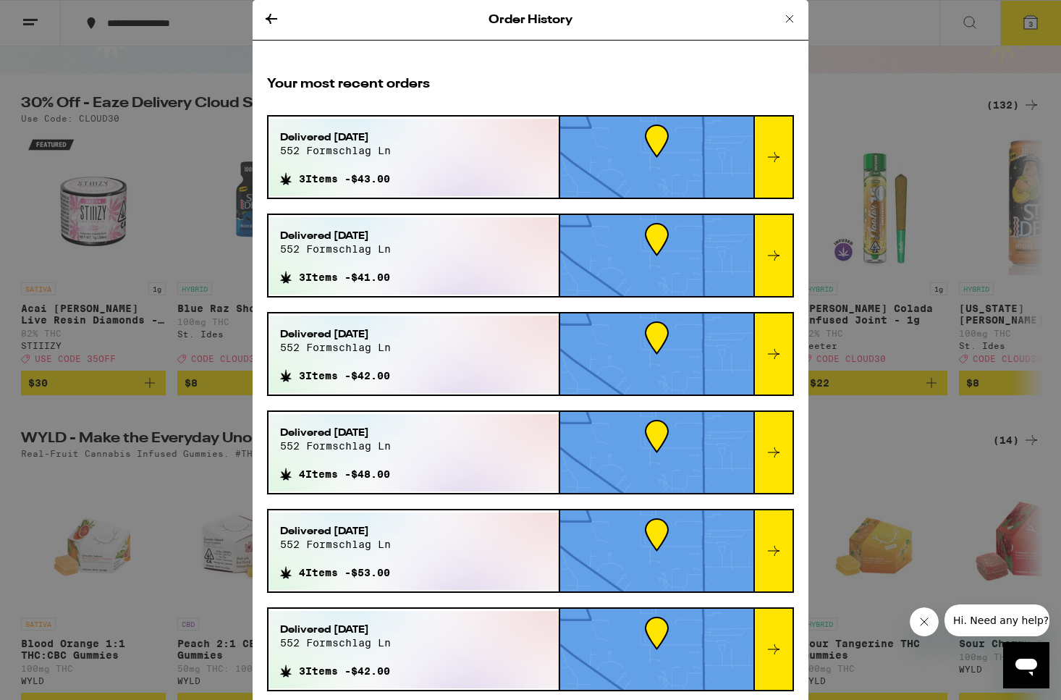
click at [267, 17] on icon at bounding box center [271, 18] width 17 height 17
